Goal: Check status: Check status

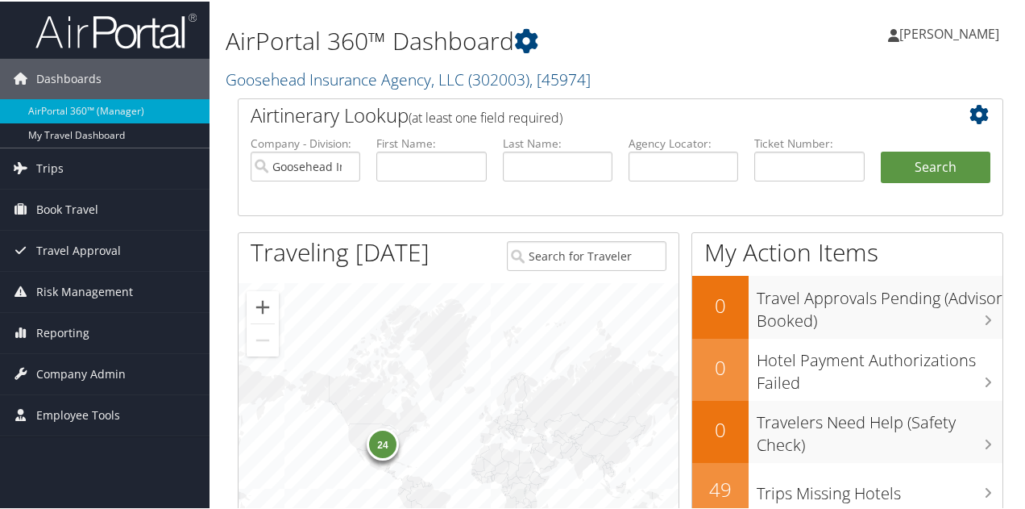
drag, startPoint x: 424, startPoint y: 180, endPoint x: 435, endPoint y: 175, distance: 12.3
click at [435, 176] on li "First Name:" at bounding box center [431, 171] width 126 height 75
drag, startPoint x: 439, startPoint y: 167, endPoint x: 436, endPoint y: 180, distance: 13.3
click at [439, 170] on input "text" at bounding box center [431, 165] width 110 height 30
click at [440, 175] on input "skylar" at bounding box center [431, 165] width 110 height 30
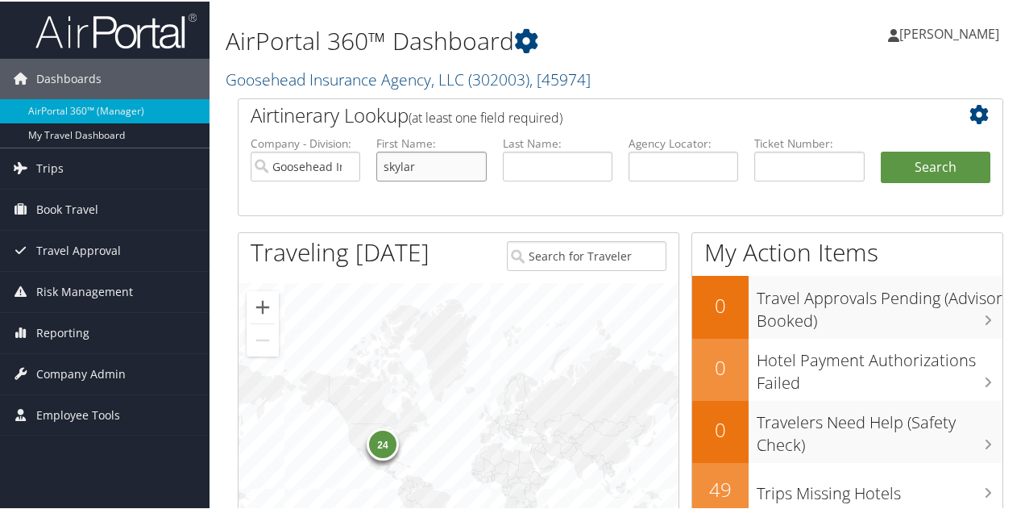
type input "skylar"
type input "h"
click at [881, 150] on button "Search" at bounding box center [936, 166] width 110 height 32
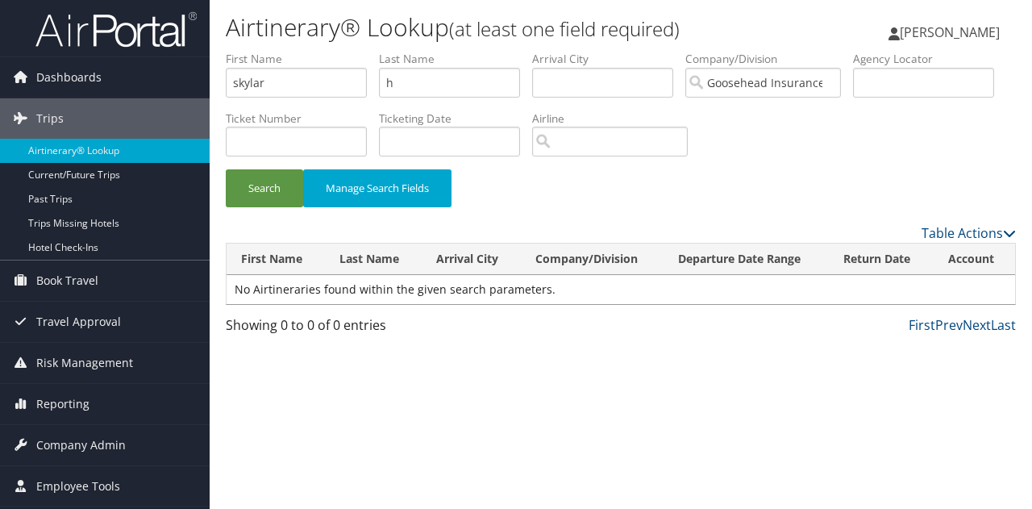
click at [407, 65] on label "Last Name" at bounding box center [455, 59] width 153 height 16
click at [418, 73] on input "h" at bounding box center [449, 83] width 141 height 30
type input "ha"
click at [226, 169] on button "Search" at bounding box center [264, 188] width 77 height 38
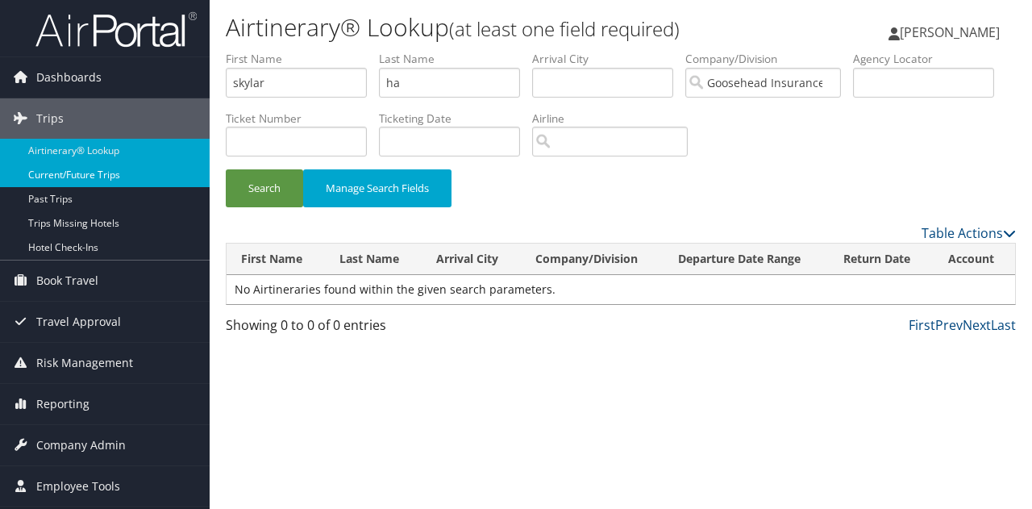
click at [97, 178] on link "Current/Future Trips" at bounding box center [105, 175] width 210 height 24
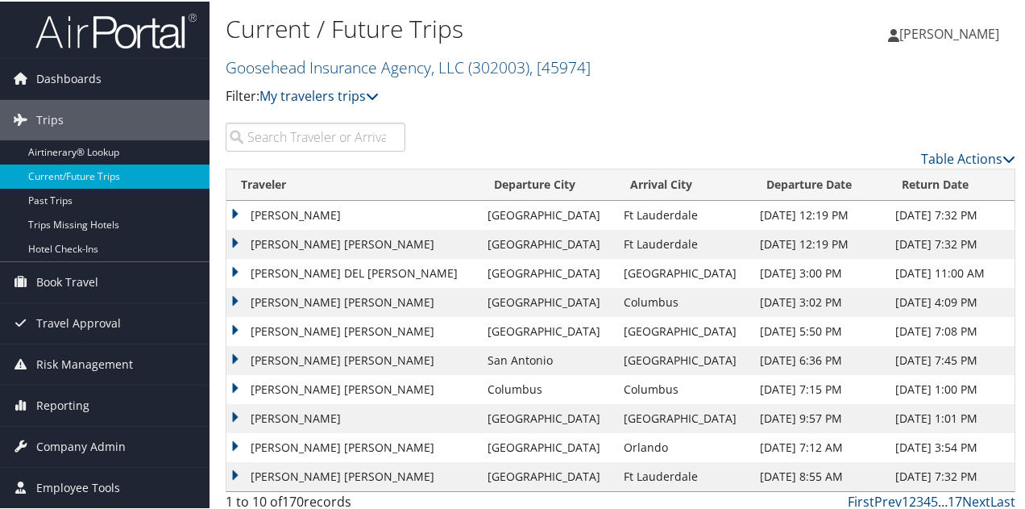
click at [308, 139] on input "search" at bounding box center [316, 135] width 180 height 29
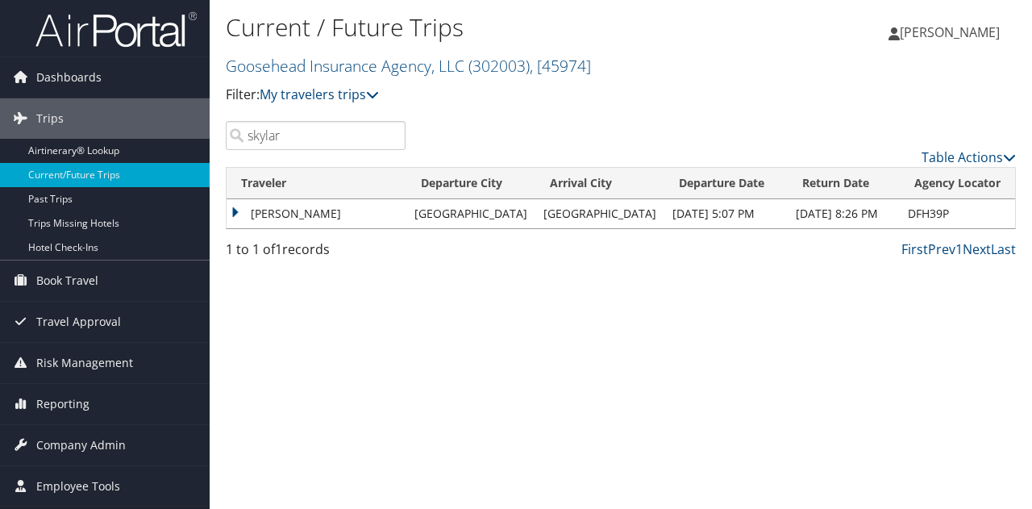
type input "skylar"
click at [406, 206] on td "[PERSON_NAME]" at bounding box center [316, 213] width 180 height 29
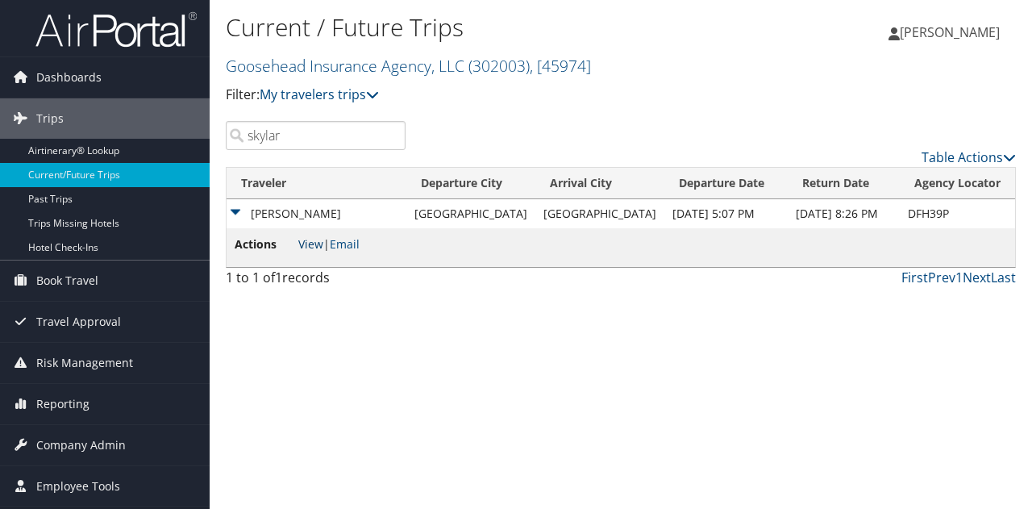
click at [299, 241] on link "View" at bounding box center [310, 243] width 25 height 15
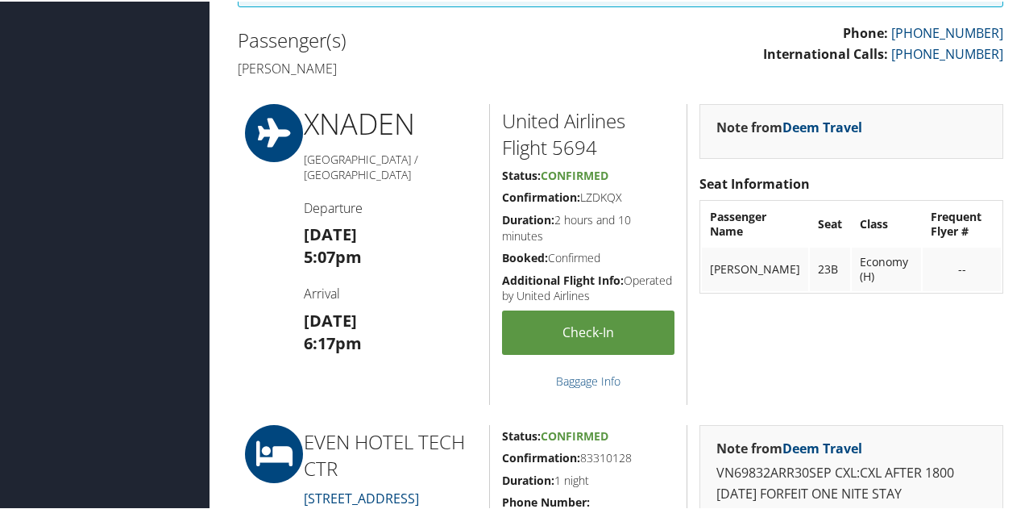
scroll to position [491, 0]
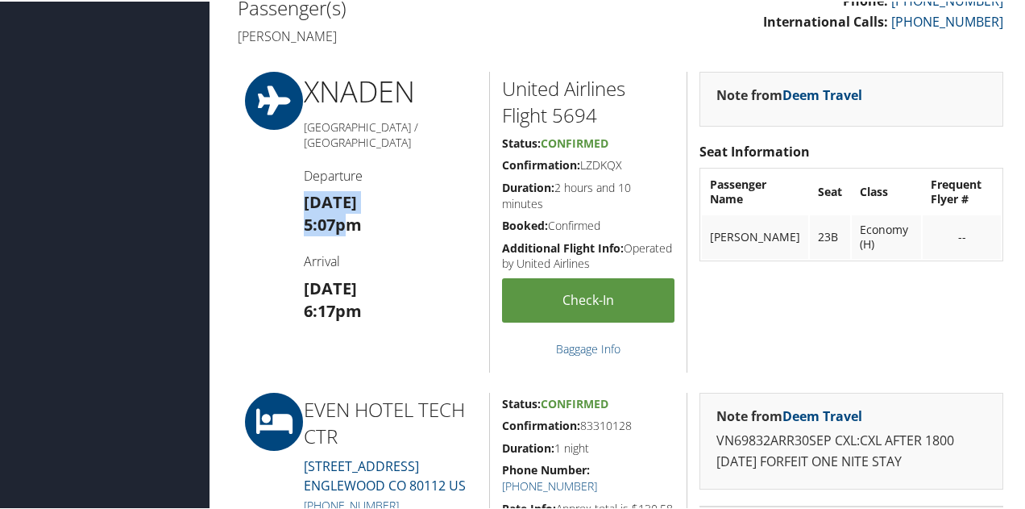
drag, startPoint x: 309, startPoint y: 179, endPoint x: 347, endPoint y: 210, distance: 48.7
click at [347, 210] on h3 "[DATE] 5:07pm" at bounding box center [390, 211] width 173 height 45
click at [348, 212] on strong "5:07pm" at bounding box center [333, 223] width 58 height 22
drag, startPoint x: 303, startPoint y: 194, endPoint x: 329, endPoint y: 201, distance: 26.6
click at [329, 212] on strong "5:07pm" at bounding box center [333, 223] width 58 height 22
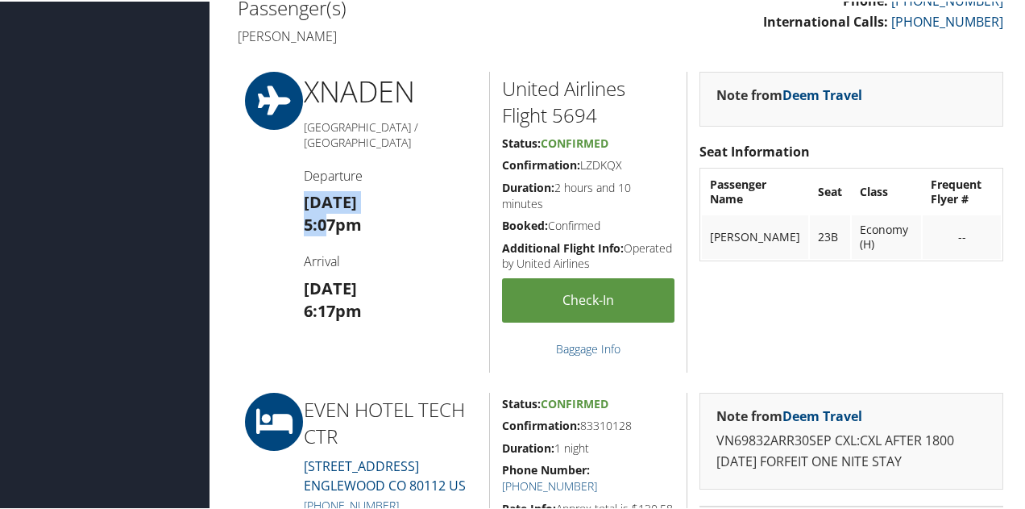
click at [355, 212] on strong "5:07pm" at bounding box center [333, 223] width 58 height 22
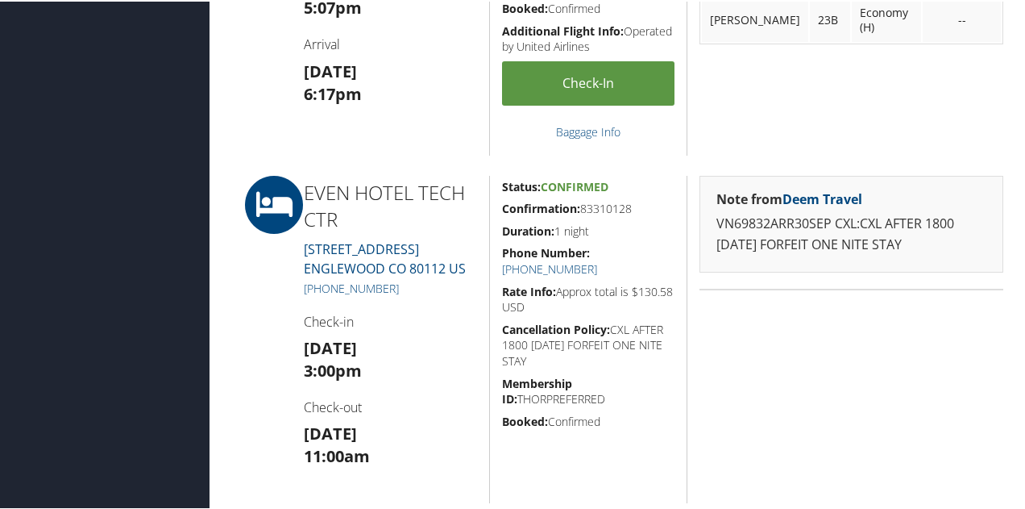
scroll to position [733, 0]
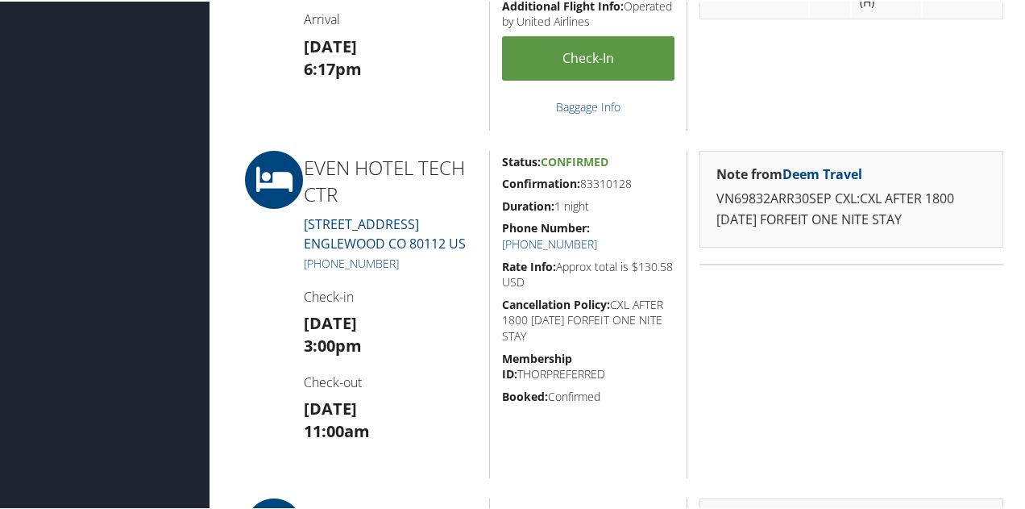
click at [899, 318] on div "Note from Deem Travel VN69832ARR30SEP CXL:CXL AFTER 1800 [DATE] FORFEIT ONE NIT…" at bounding box center [851, 312] width 329 height 327
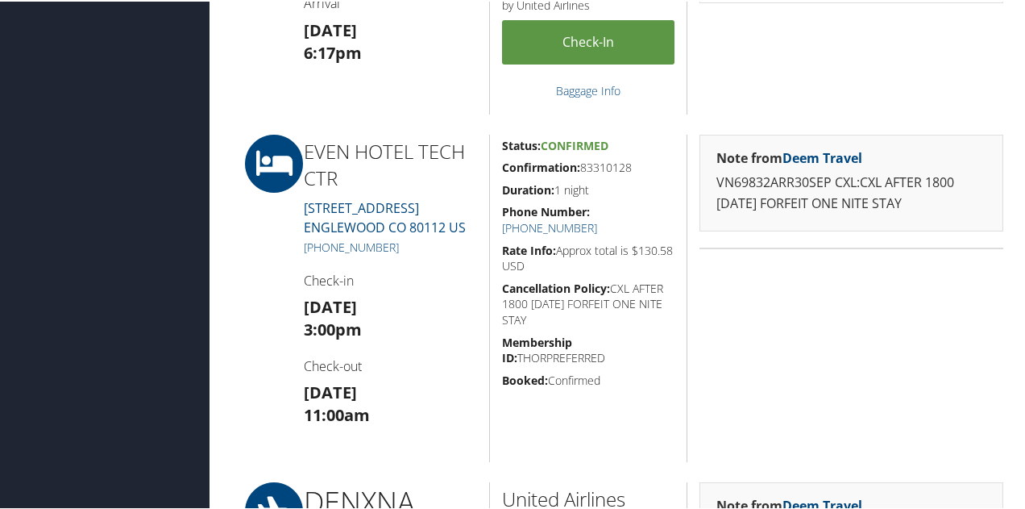
scroll to position [894, 0]
